Goal: Transaction & Acquisition: Purchase product/service

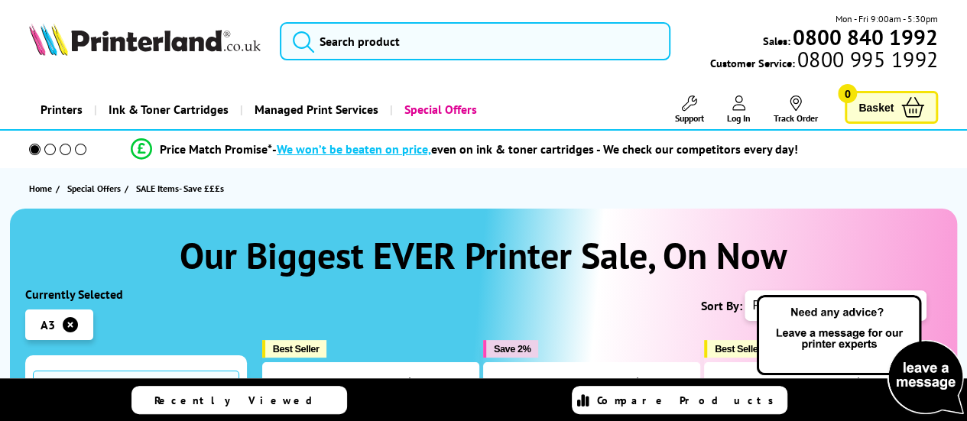
click at [181, 298] on div "Currently Selected" at bounding box center [136, 294] width 222 height 15
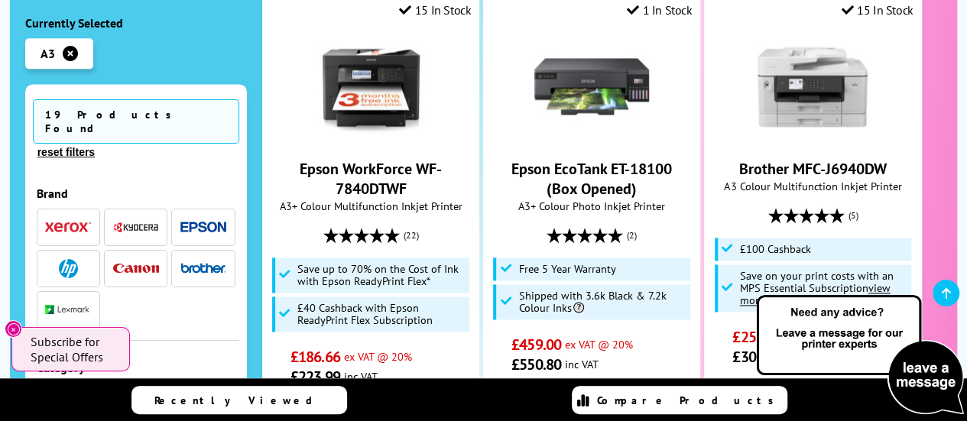
scroll to position [1009, 0]
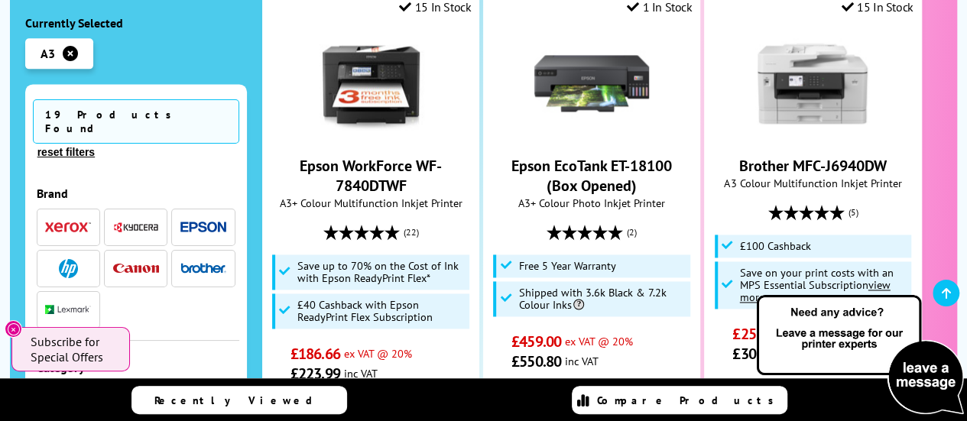
click at [199, 360] on div "Category" at bounding box center [136, 367] width 199 height 15
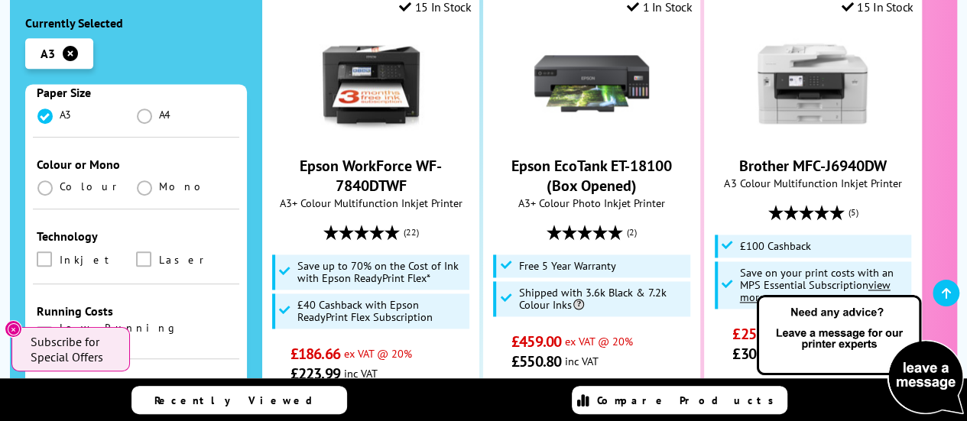
scroll to position [428, 0]
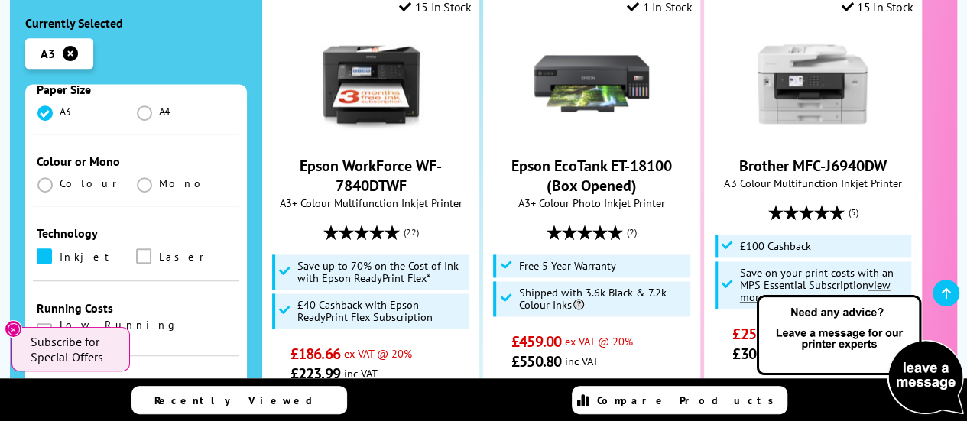
click at [43, 248] on span at bounding box center [44, 255] width 15 height 15
click at [59, 251] on input "checkbox" at bounding box center [59, 251] width 0 height 0
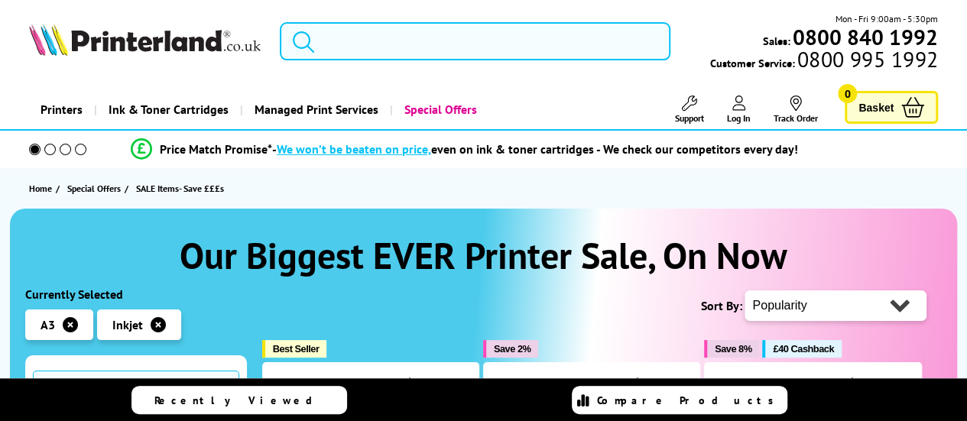
click at [172, 232] on h1 "Our Biggest EVER Printer Sale, On Now" at bounding box center [483, 255] width 917 height 47
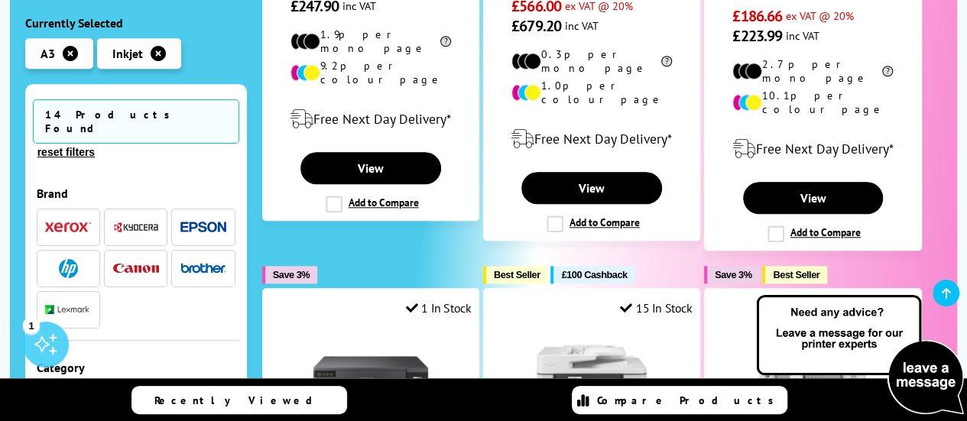
scroll to position [764, 0]
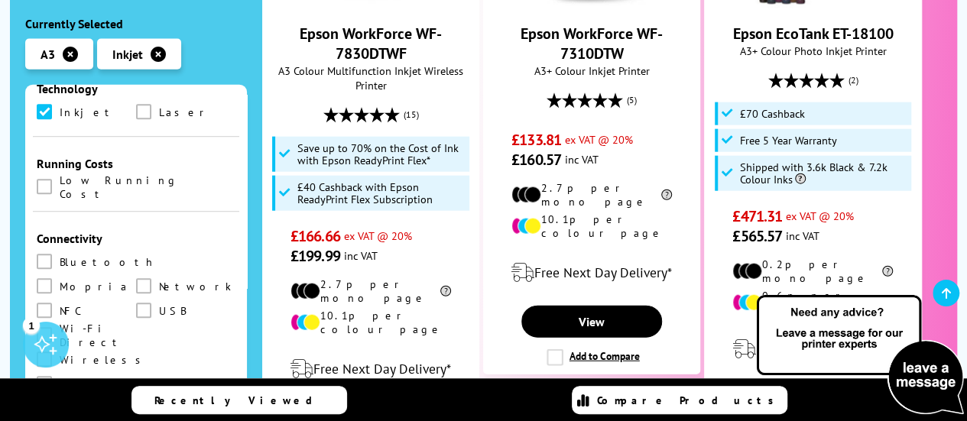
scroll to position [575, 0]
click at [40, 349] on span at bounding box center [44, 356] width 15 height 15
click at [59, 352] on input "checkbox" at bounding box center [59, 352] width 0 height 0
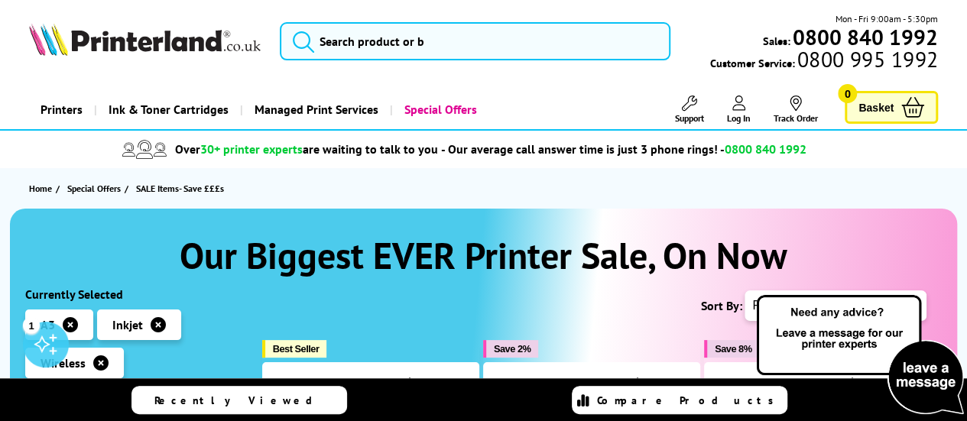
click at [142, 251] on h1 "Our Biggest EVER Printer Sale, On Now" at bounding box center [483, 255] width 917 height 47
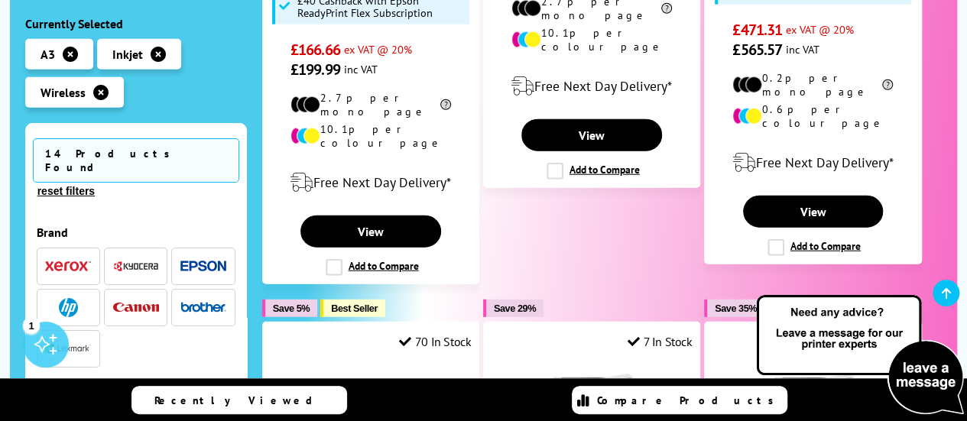
scroll to position [2017, 0]
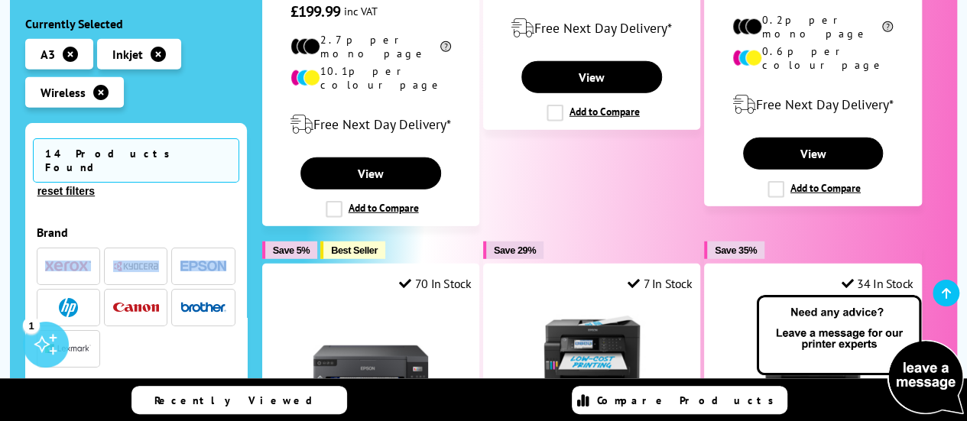
drag, startPoint x: 242, startPoint y: 185, endPoint x: 230, endPoint y: 243, distance: 59.3
click at [230, 243] on div "14 Products Found reset filters Brand A3 A4" at bounding box center [136, 294] width 222 height 345
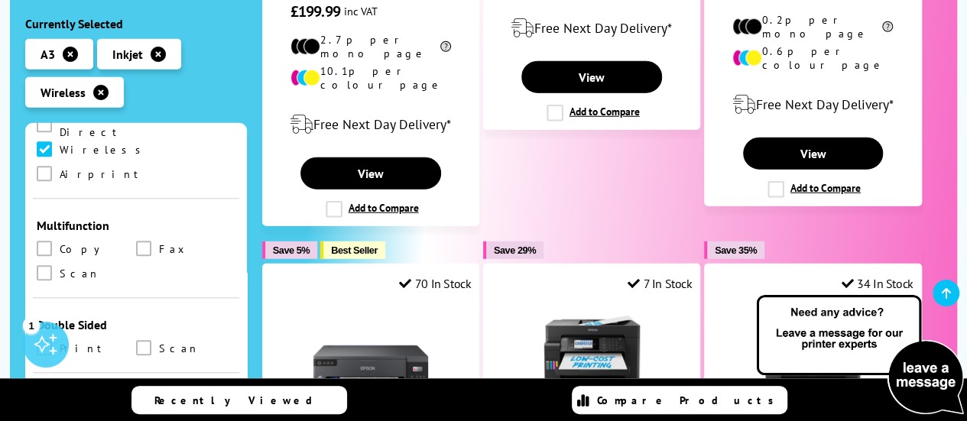
scroll to position [825, 0]
click at [43, 336] on span at bounding box center [44, 343] width 15 height 15
click at [59, 339] on input "checkbox" at bounding box center [59, 339] width 0 height 0
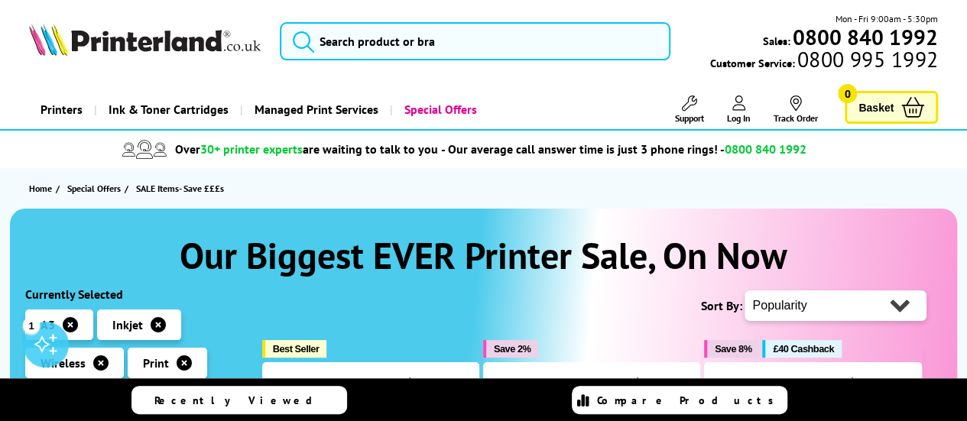
click at [351, 168] on div "Home Special Offers SALE Items- Save £££s" at bounding box center [483, 188] width 967 height 40
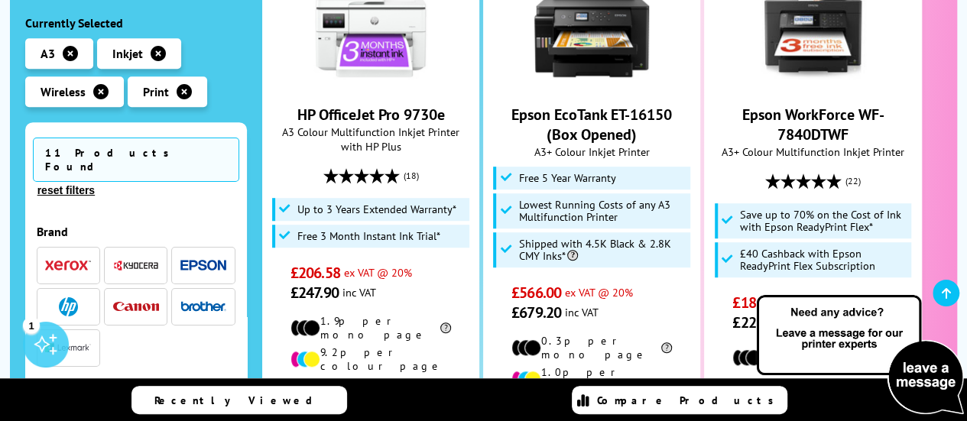
scroll to position [428, 0]
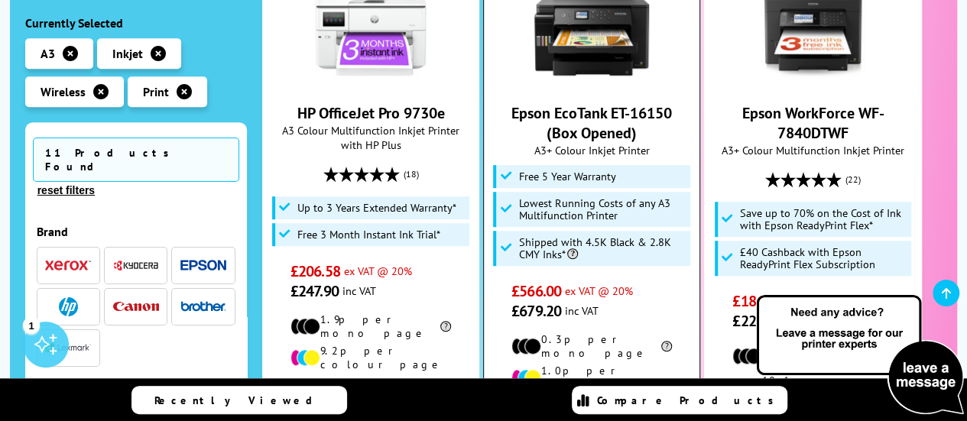
click at [572, 67] on img at bounding box center [591, 30] width 115 height 115
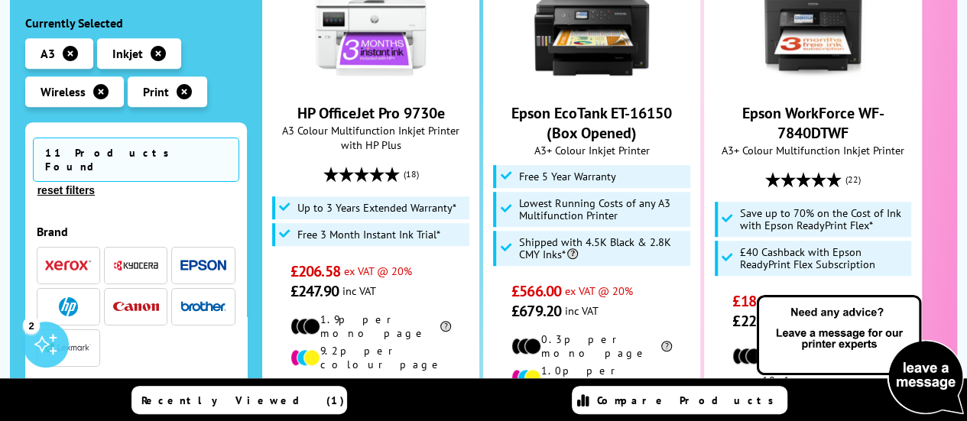
click at [241, 63] on ul "A3 Inkjet Wireless Print" at bounding box center [136, 76] width 222 height 76
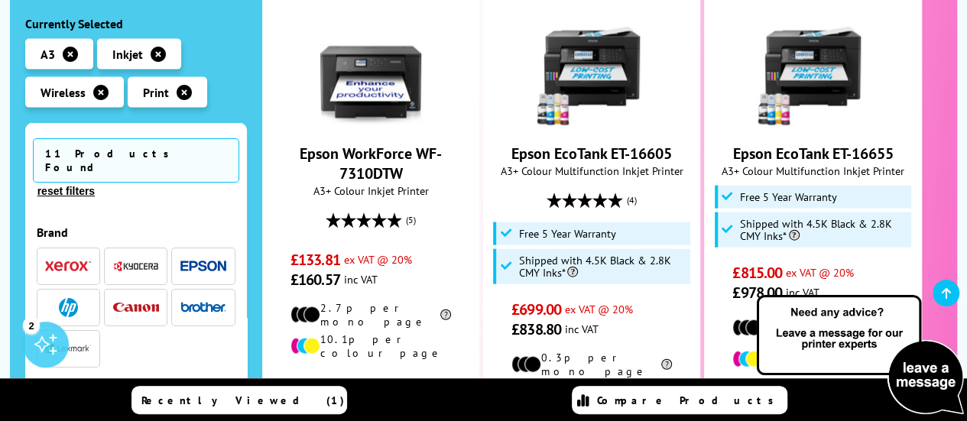
scroll to position [1681, 0]
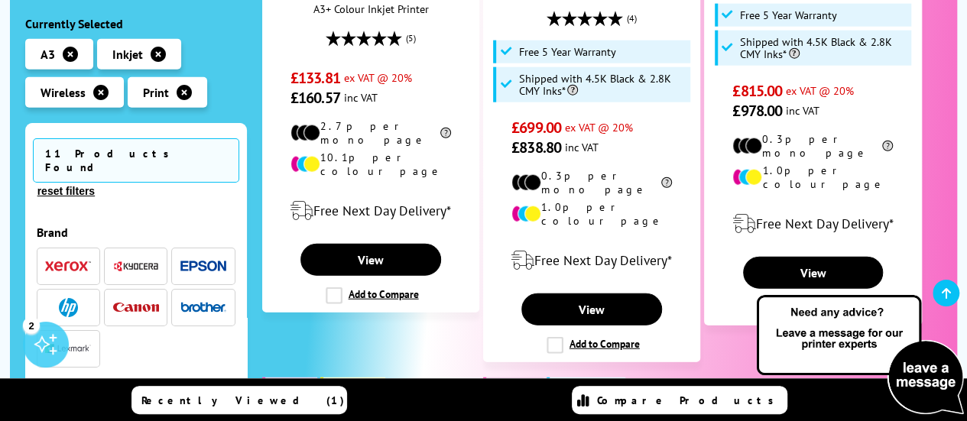
scroll to position [1864, 0]
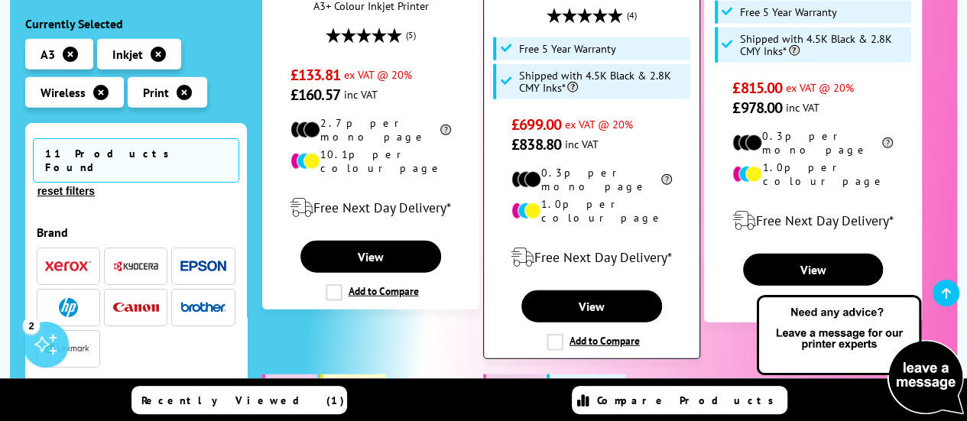
click at [553, 334] on label "Add to Compare" at bounding box center [592, 342] width 93 height 17
click at [0, 0] on input "Add to Compare" at bounding box center [0, 0] width 0 height 0
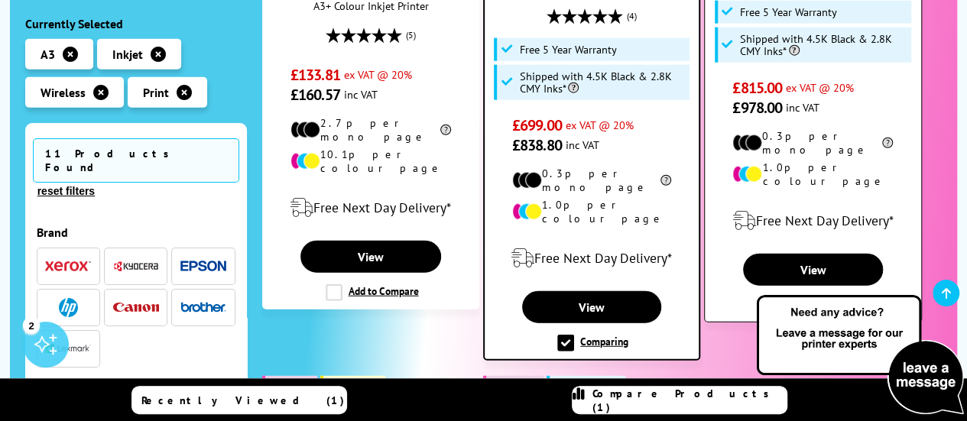
click at [778, 297] on label "Add to Compare" at bounding box center [813, 305] width 93 height 17
click at [0, 0] on input "Add to Compare" at bounding box center [0, 0] width 0 height 0
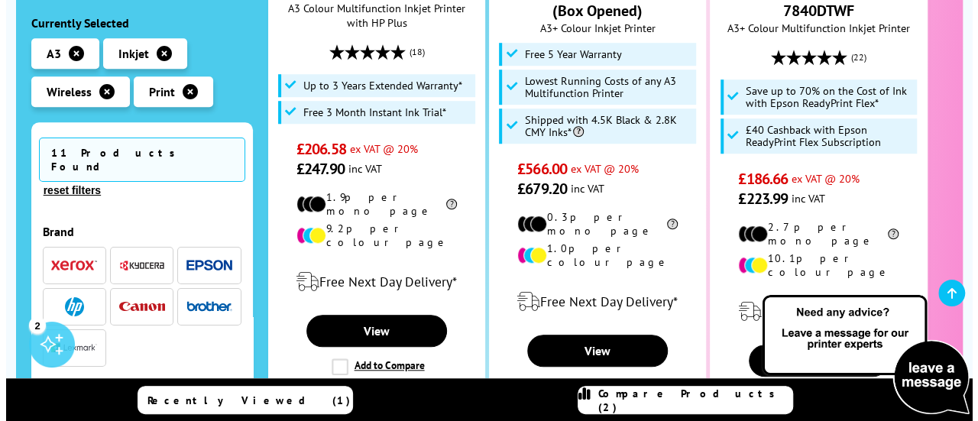
scroll to position [581, 0]
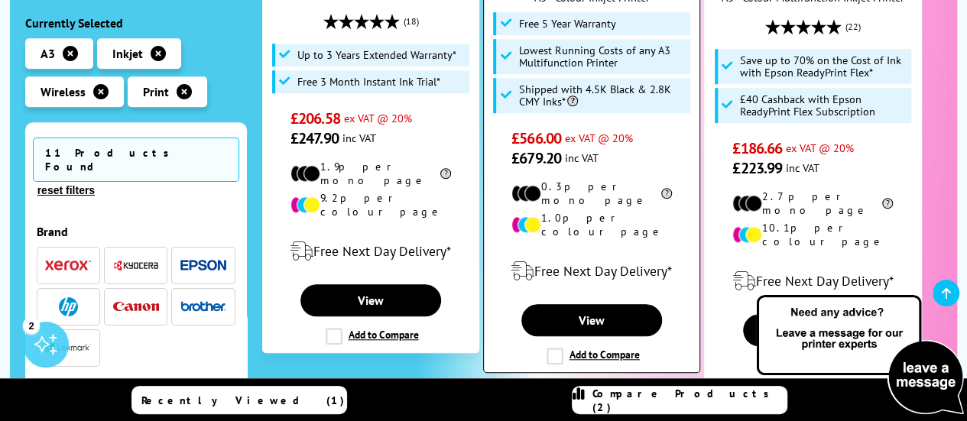
click at [553, 348] on label "Add to Compare" at bounding box center [592, 356] width 93 height 17
click at [0, 0] on input "Add to Compare" at bounding box center [0, 0] width 0 height 0
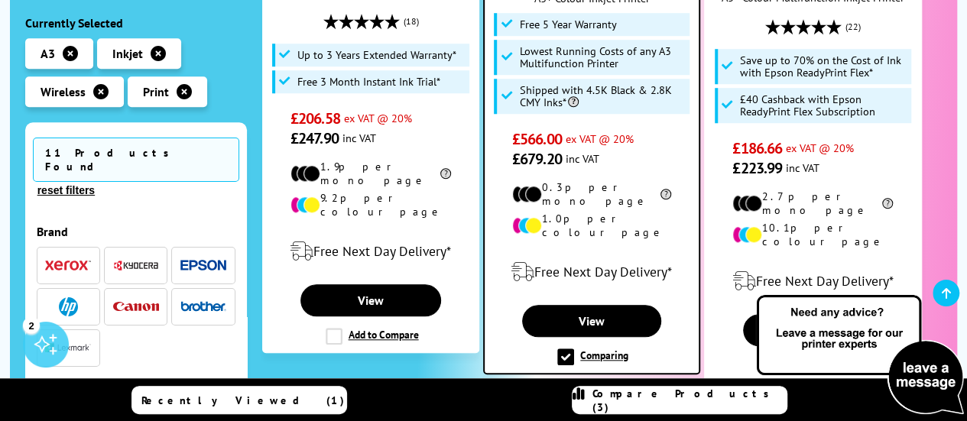
click at [672, 397] on span "Compare Products (3)" at bounding box center [689, 401] width 194 height 28
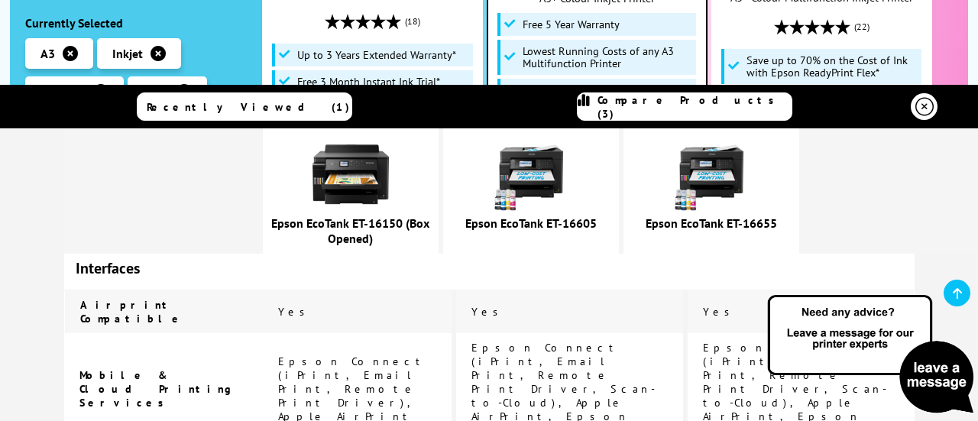
scroll to position [1926, 0]
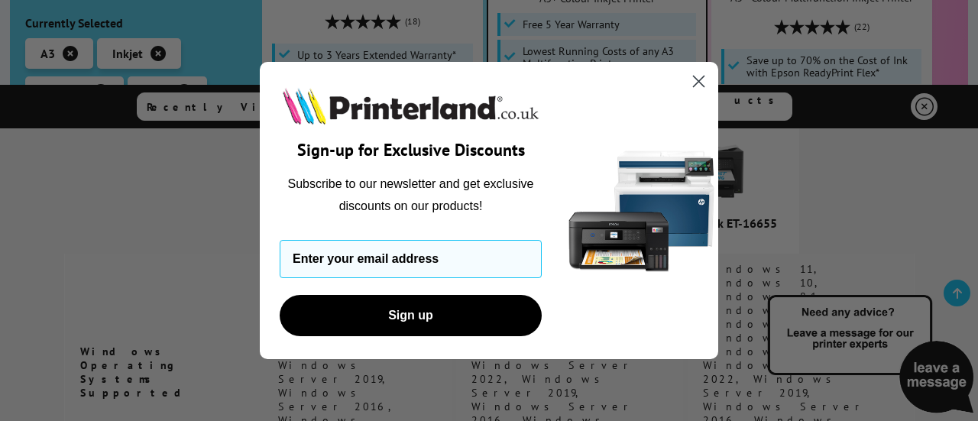
scroll to position [2269, 0]
click at [692, 78] on circle "Close dialog" at bounding box center [698, 81] width 25 height 25
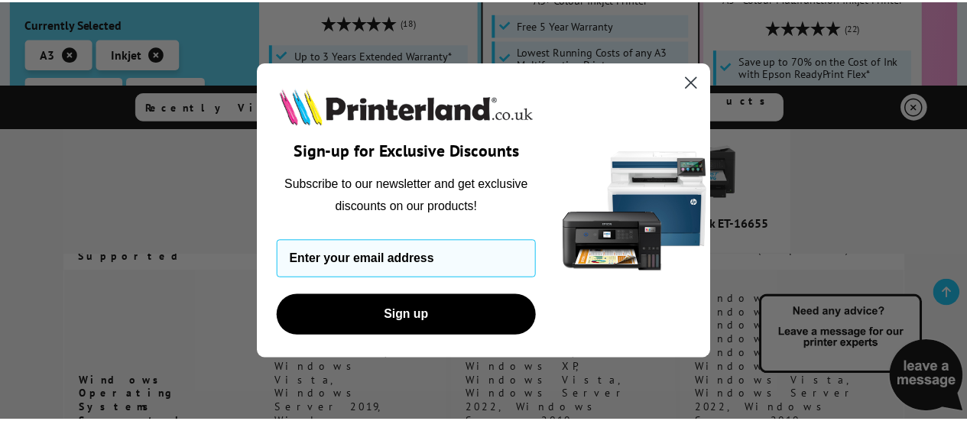
scroll to position [0, 0]
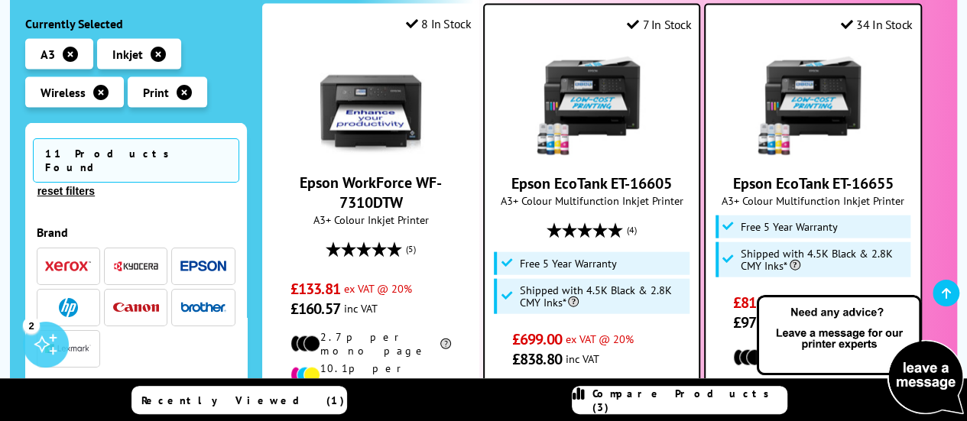
scroll to position [1681, 0]
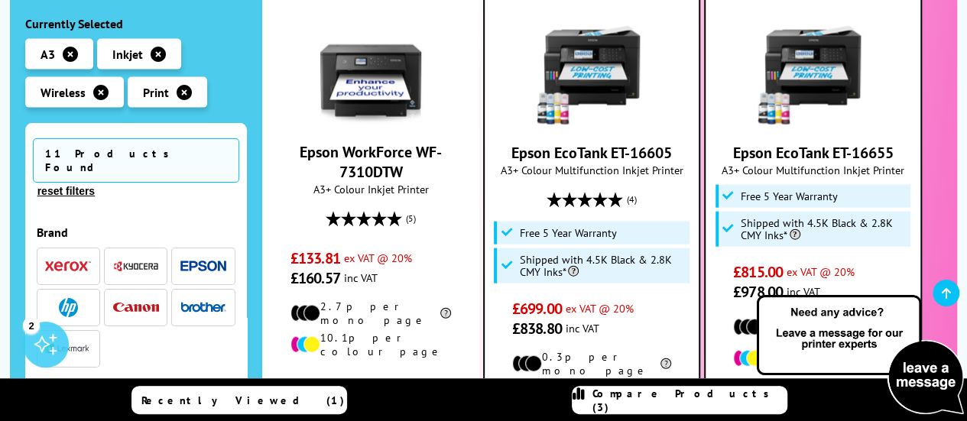
click at [663, 299] on span "£699.00 ex VAT @ 20%" at bounding box center [592, 309] width 160 height 20
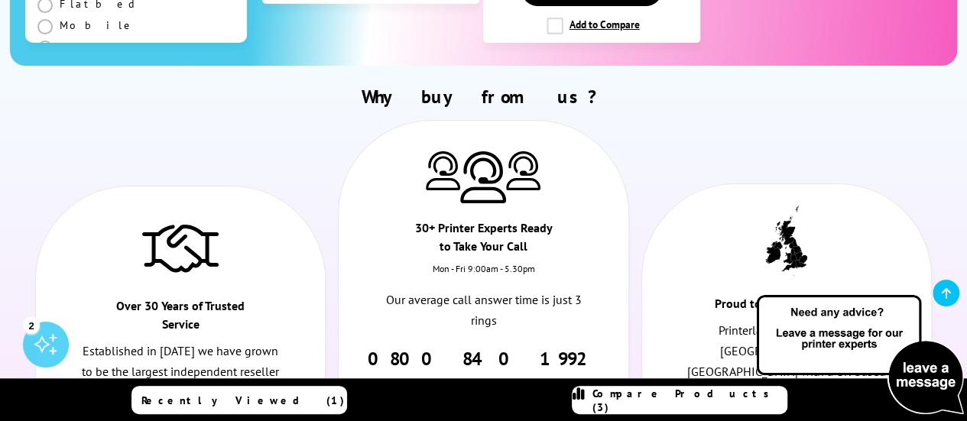
scroll to position [2812, 0]
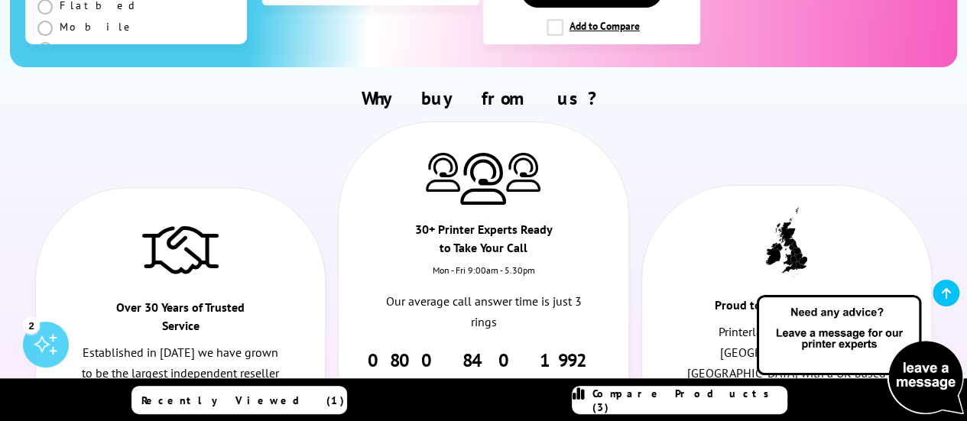
click at [932, 381] on img at bounding box center [860, 355] width 214 height 125
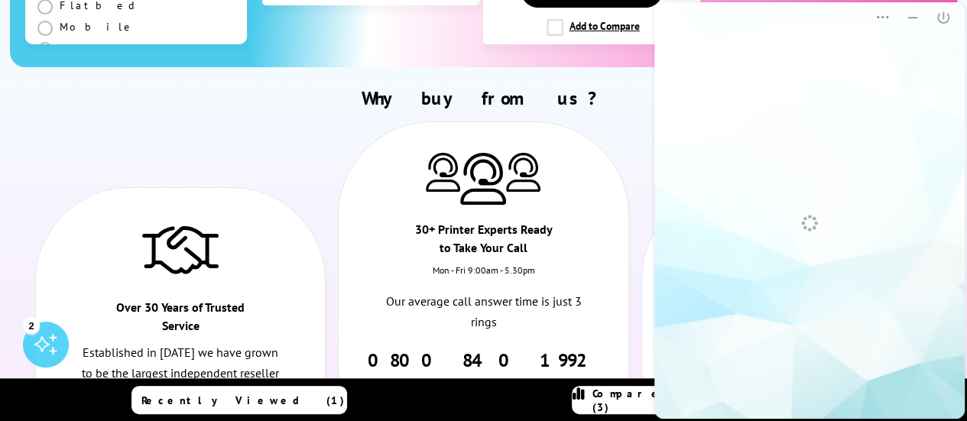
scroll to position [0, 0]
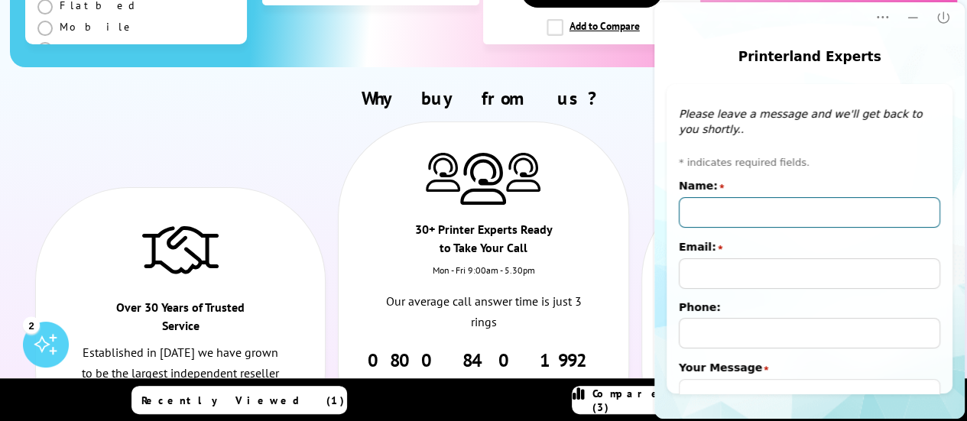
click at [734, 213] on input "Name:" at bounding box center [809, 212] width 261 height 31
drag, startPoint x: 734, startPoint y: 213, endPoint x: 633, endPoint y: 103, distance: 149.8
click at [652, 103] on html "Printerland Experts Popup Popup Close Offline message window Please leave a mes…" at bounding box center [809, 210] width 315 height 421
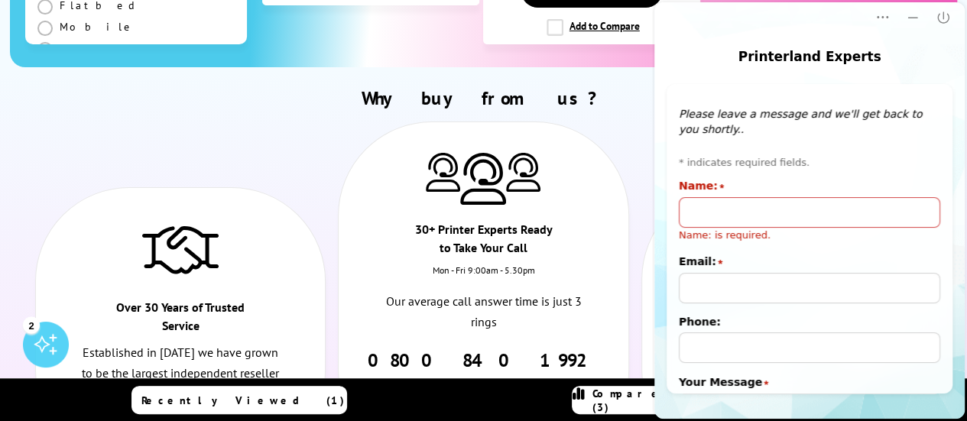
click at [633, 121] on ul "Over 30 Years of Trusted Service Established in 1993 we have grown to be the la…" at bounding box center [483, 302] width 909 height 362
click at [944, 18] on icon "Close" at bounding box center [942, 17] width 15 height 15
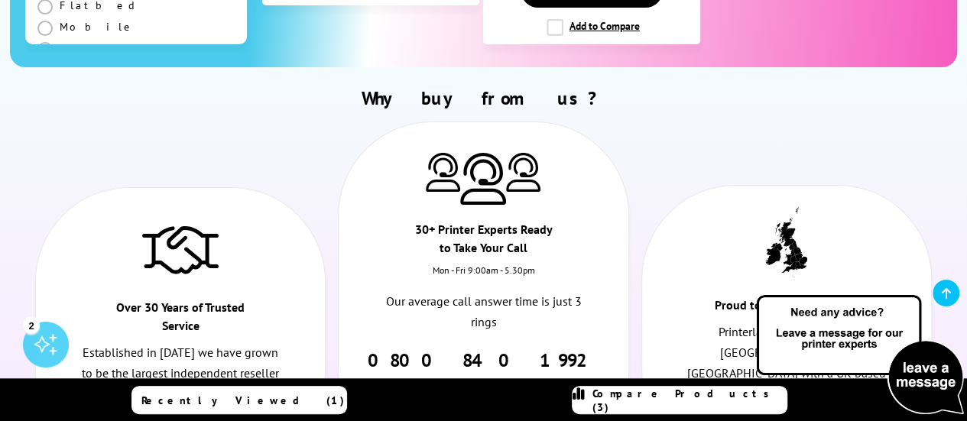
click at [924, 121] on ul "Over 30 Years of Trusted Service Established in 1993 we have grown to be the la…" at bounding box center [483, 302] width 909 height 362
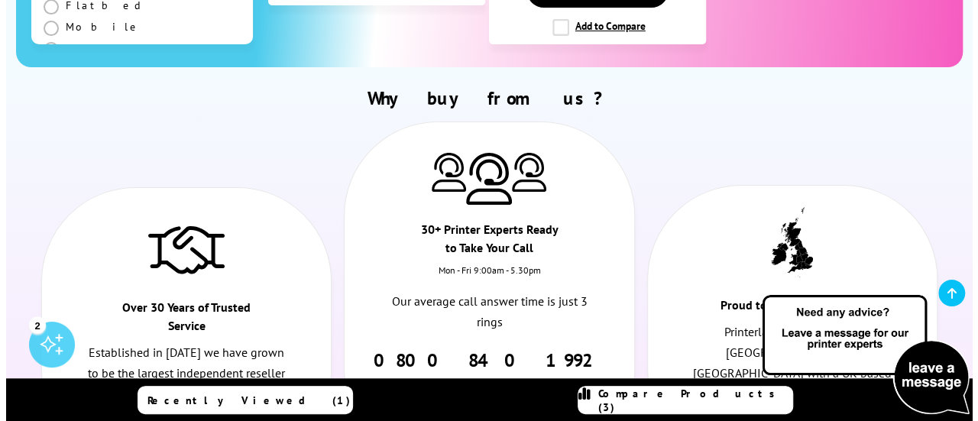
scroll to position [2843, 0]
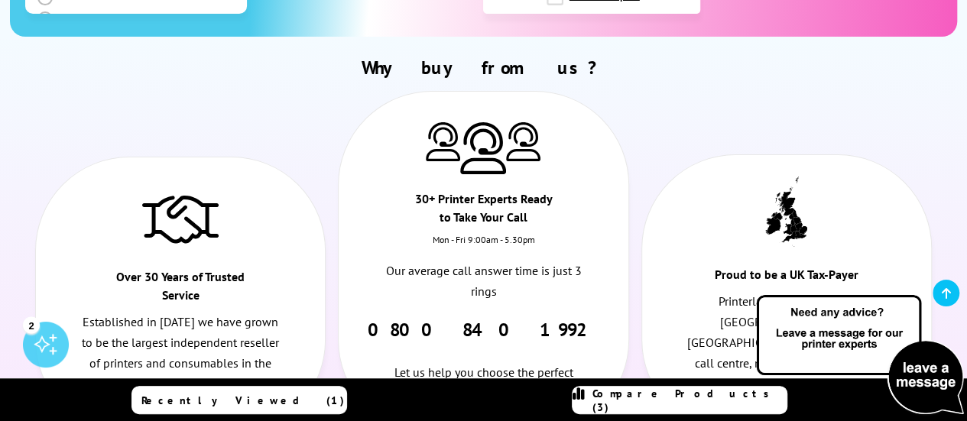
click at [669, 398] on span "Compare Products (3)" at bounding box center [689, 401] width 194 height 28
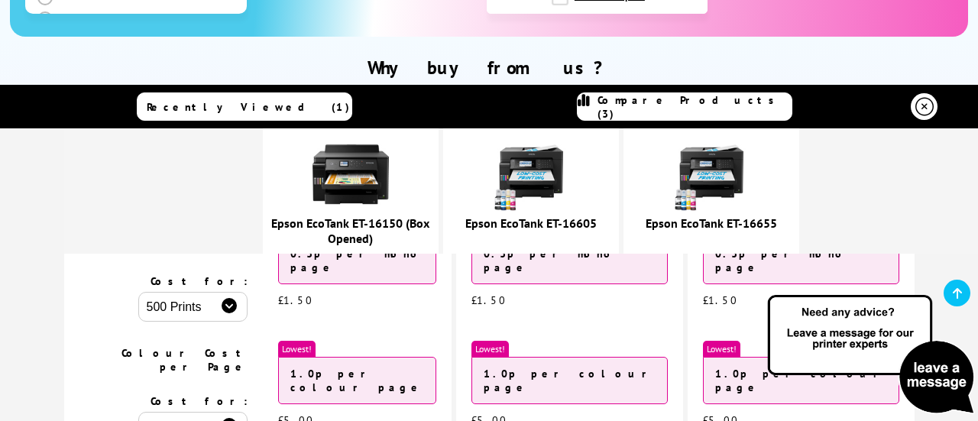
scroll to position [428, 0]
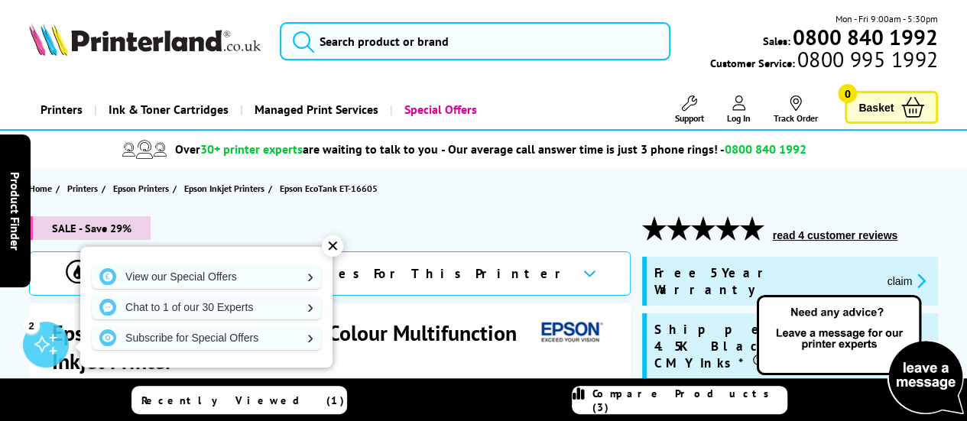
click at [549, 193] on section "Home Printers Epson Printers Epson Inkjet Printers Epson EcoTank ET-16605" at bounding box center [483, 188] width 967 height 40
click at [338, 245] on div "✕" at bounding box center [332, 245] width 21 height 21
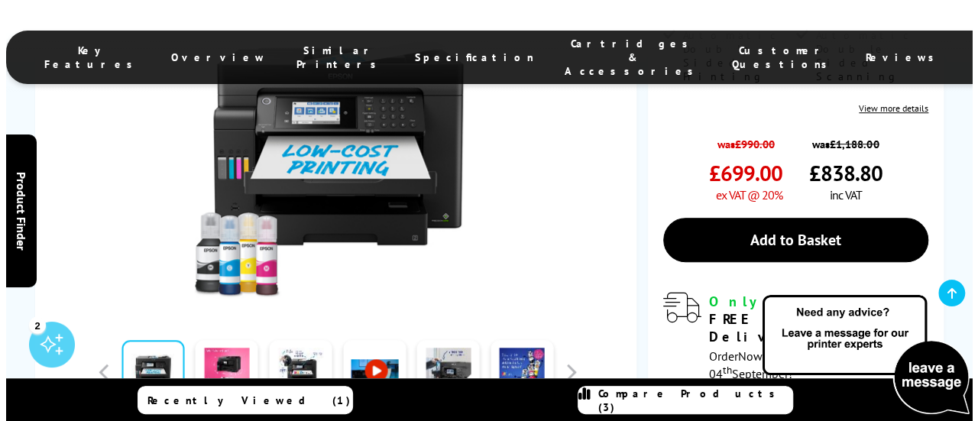
scroll to position [489, 0]
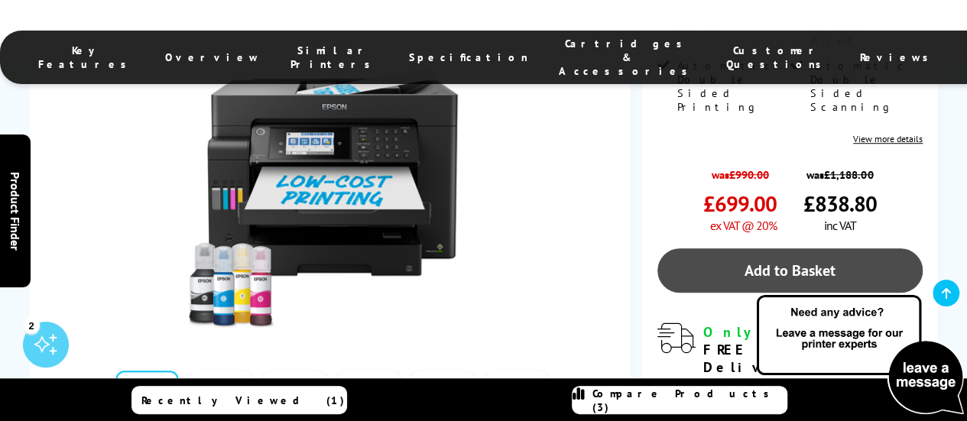
click at [764, 248] on link "Add to Basket" at bounding box center [789, 270] width 265 height 44
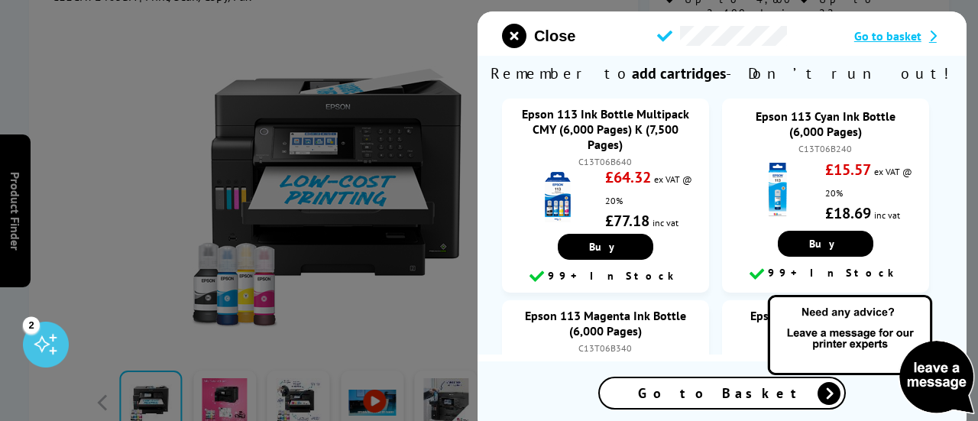
click at [871, 39] on span "Go to basket" at bounding box center [887, 35] width 67 height 15
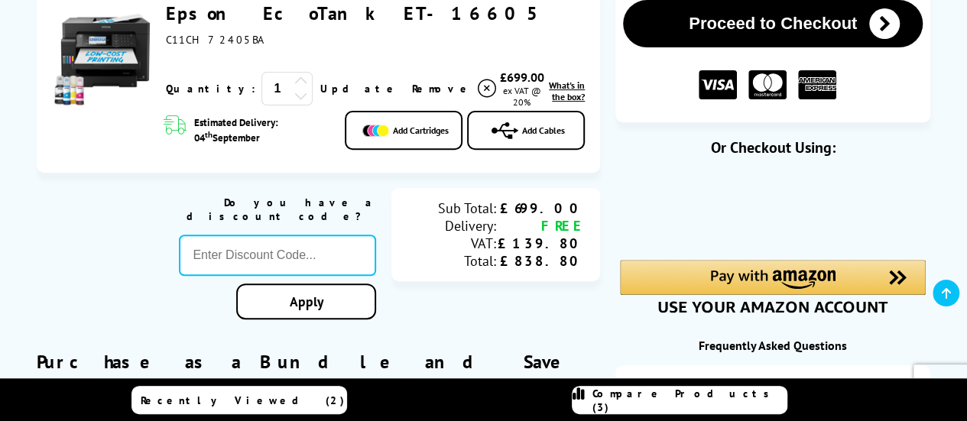
scroll to position [245, 0]
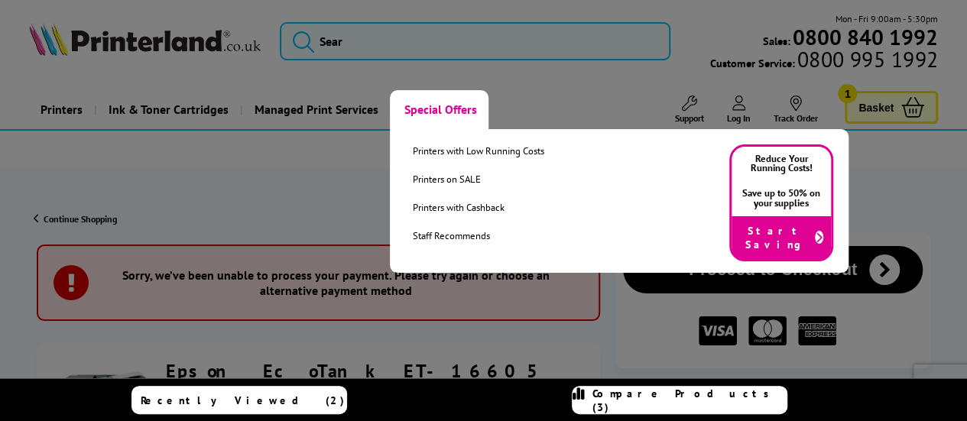
click at [458, 101] on link "Special Offers" at bounding box center [439, 109] width 99 height 39
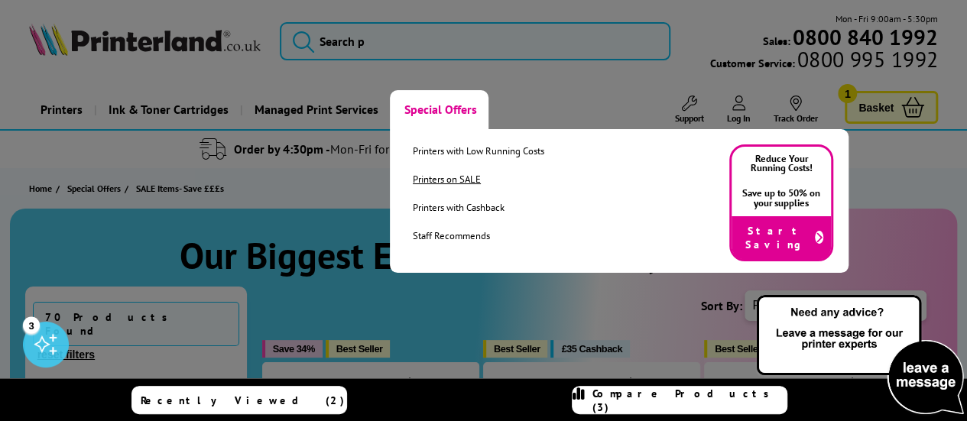
click at [446, 176] on link "Printers on SALE" at bounding box center [478, 179] width 131 height 13
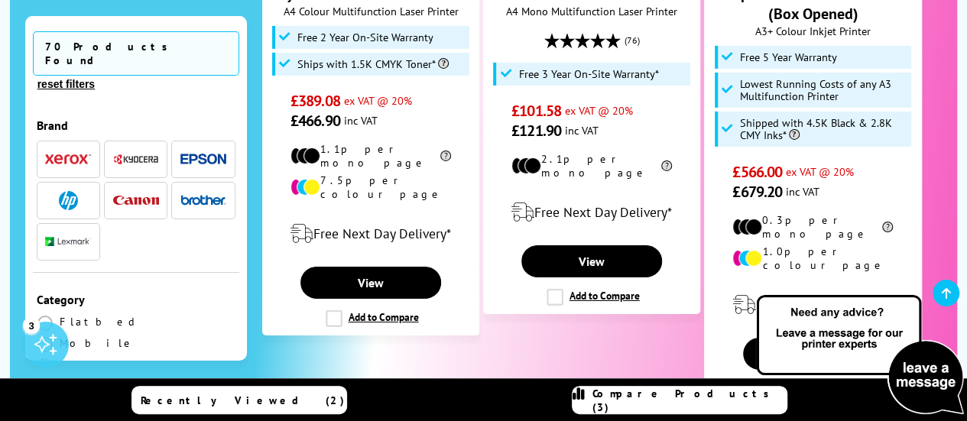
scroll to position [2511, 0]
